Goal: Task Accomplishment & Management: Manage account settings

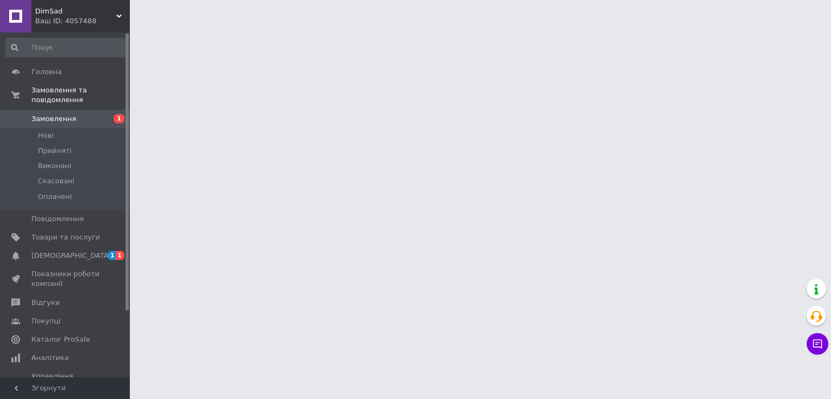
click at [71, 251] on span "[DEMOGRAPHIC_DATA]" at bounding box center [65, 256] width 69 height 10
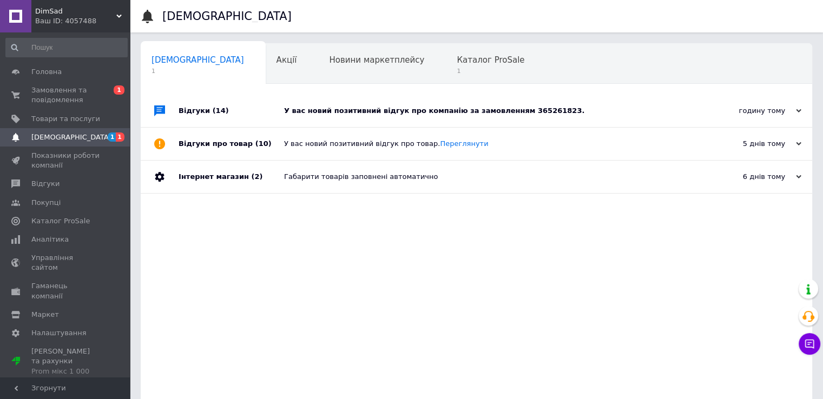
click at [257, 106] on div "Відгуки (14)" at bounding box center [231, 111] width 105 height 32
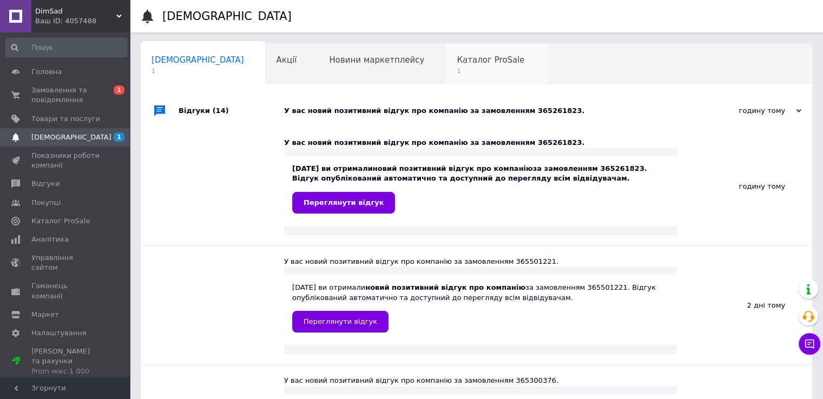
click at [457, 61] on span "Каталог ProSale" at bounding box center [491, 60] width 68 height 10
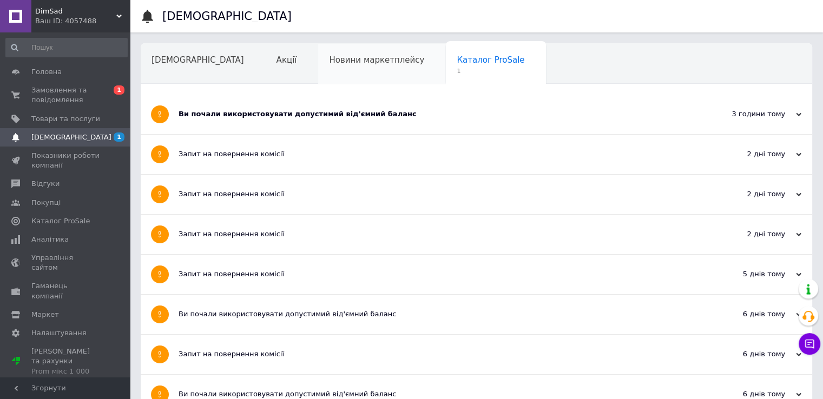
click at [349, 61] on span "Новини маркетплейсу" at bounding box center [376, 60] width 95 height 10
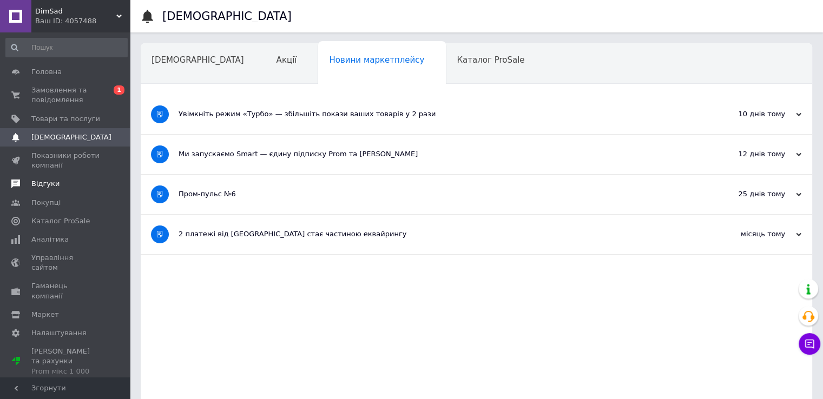
click at [72, 189] on span "Відгуки" at bounding box center [65, 184] width 69 height 10
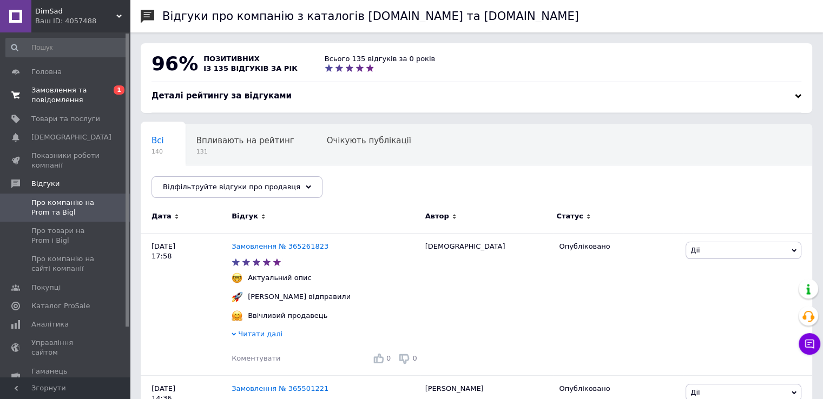
click at [75, 94] on span "Замовлення та повідомлення" at bounding box center [65, 94] width 69 height 19
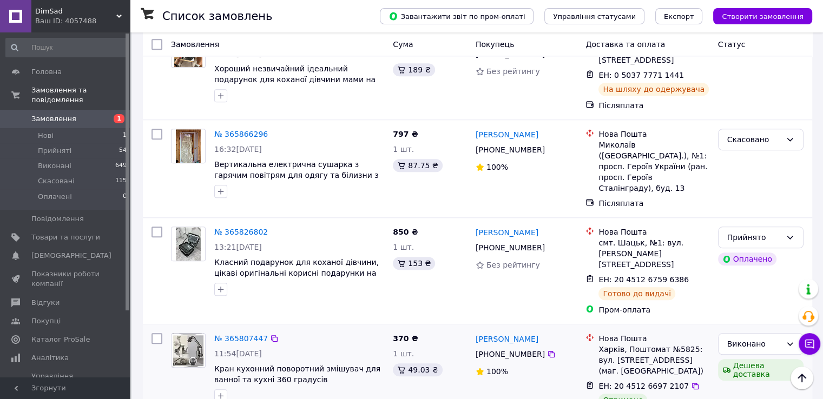
scroll to position [1190, 0]
